Goal: Navigation & Orientation: Find specific page/section

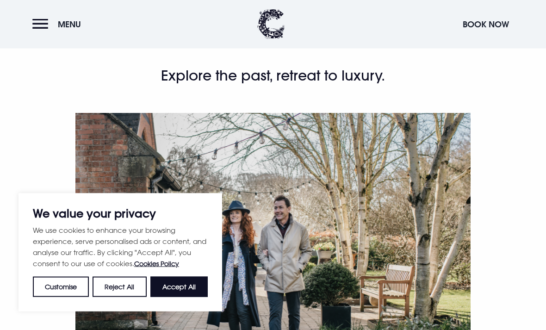
scroll to position [257, 0]
click at [185, 297] on button "Accept All" at bounding box center [178, 287] width 57 height 20
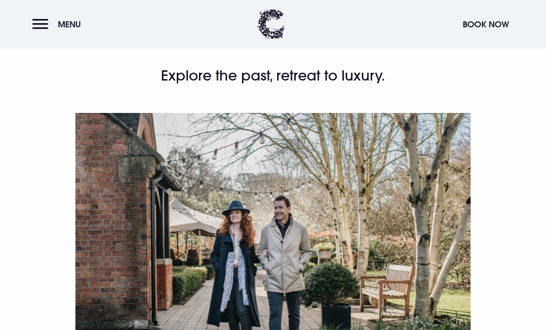
checkbox input "true"
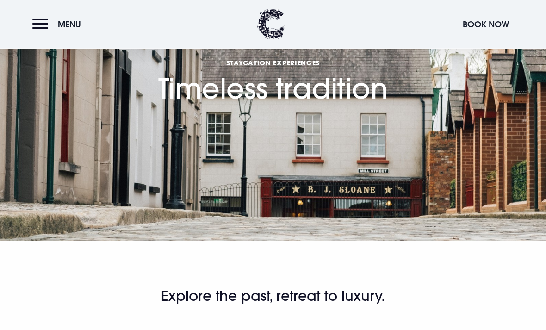
scroll to position [0, 0]
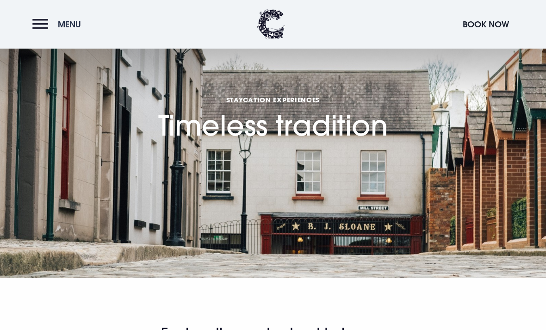
click at [42, 24] on button "Menu" at bounding box center [58, 24] width 53 height 20
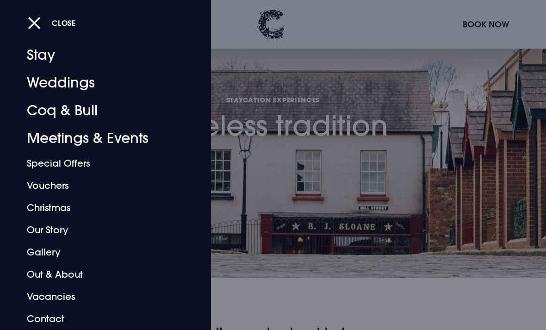
scroll to position [18, 0]
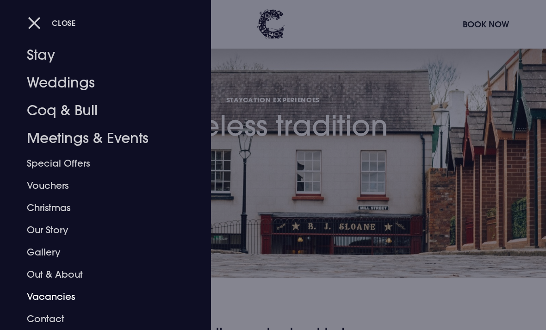
click at [53, 299] on link "Vacancies" at bounding box center [99, 297] width 145 height 22
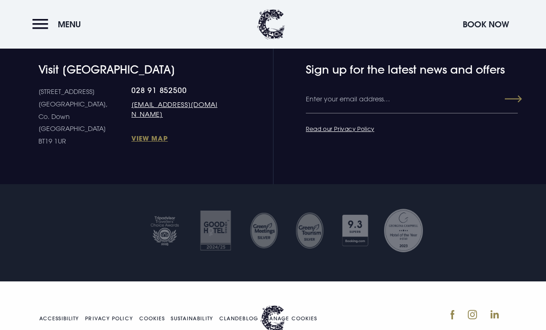
scroll to position [1303, 0]
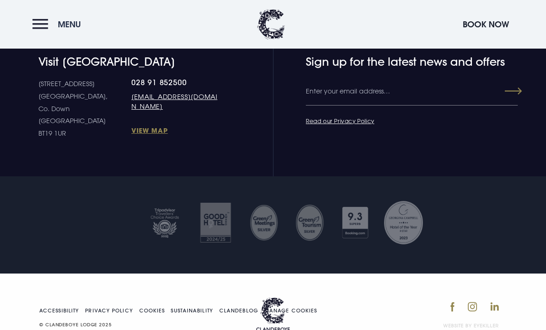
click at [39, 23] on button "Menu" at bounding box center [58, 24] width 53 height 20
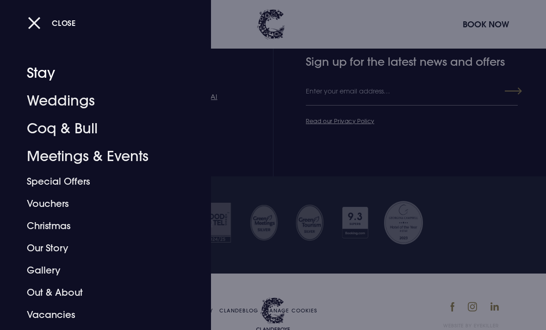
click at [45, 77] on link "Stay" at bounding box center [99, 73] width 145 height 28
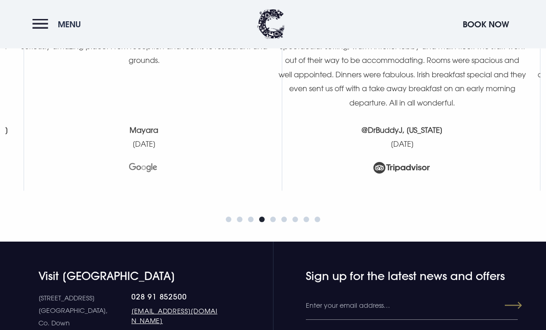
click at [40, 20] on button "Menu" at bounding box center [58, 24] width 53 height 20
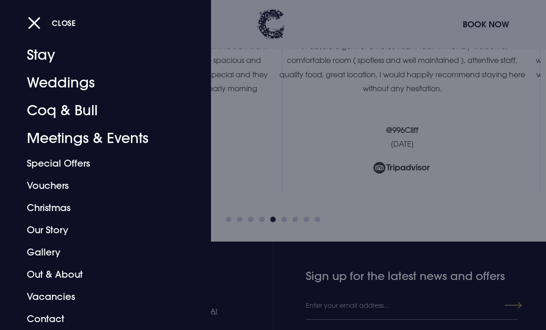
scroll to position [18, 0]
click at [58, 272] on link "Out & About" at bounding box center [99, 274] width 145 height 22
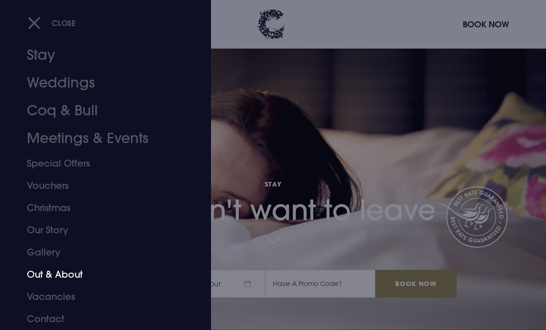
scroll to position [3728, 0]
